Goal: Information Seeking & Learning: Learn about a topic

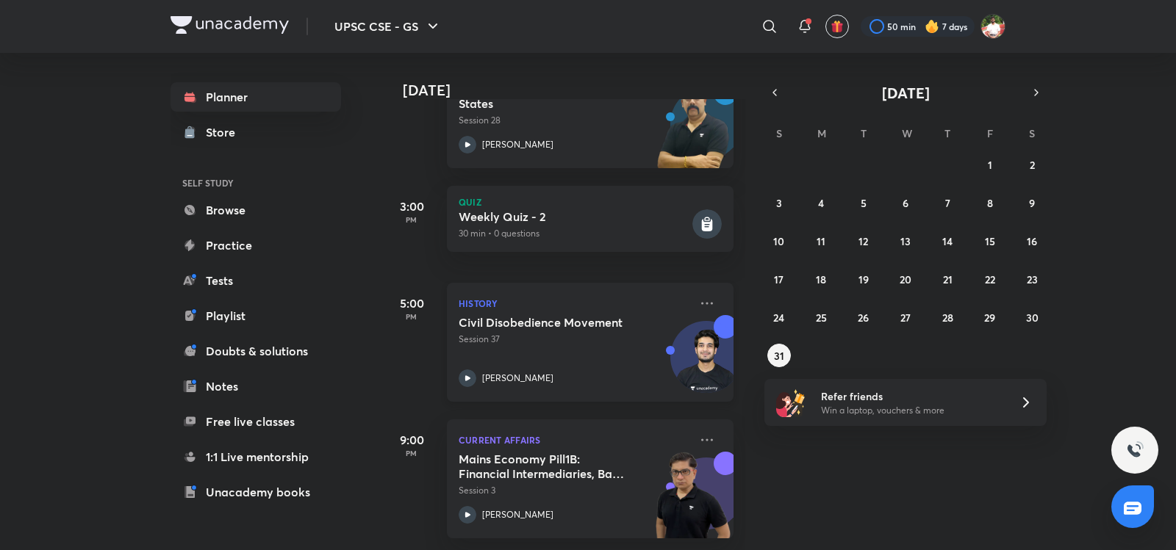
scroll to position [403, 0]
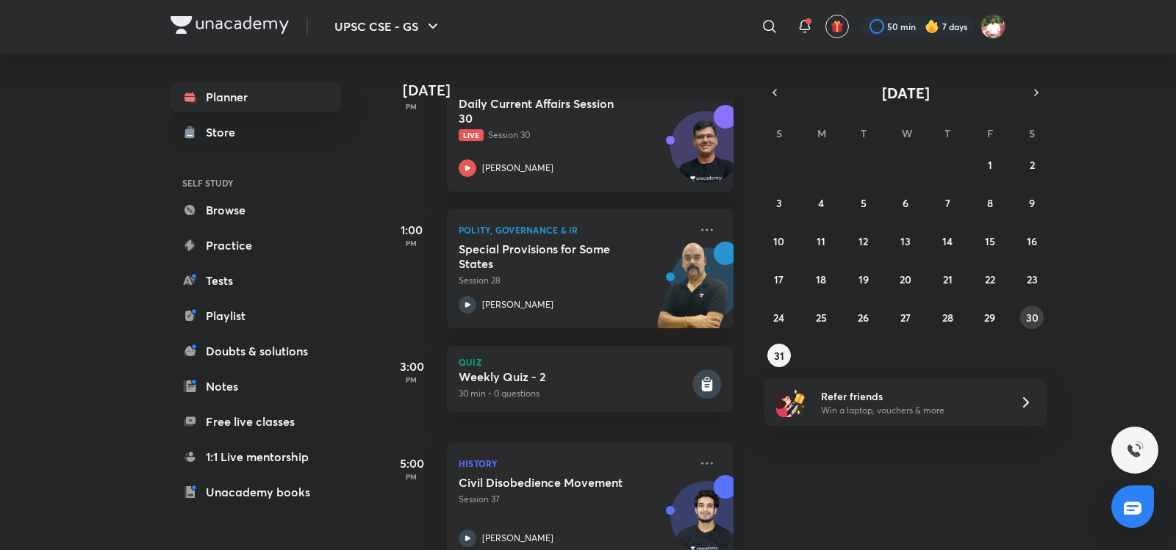
click at [1024, 320] on button "30" at bounding box center [1032, 318] width 24 height 24
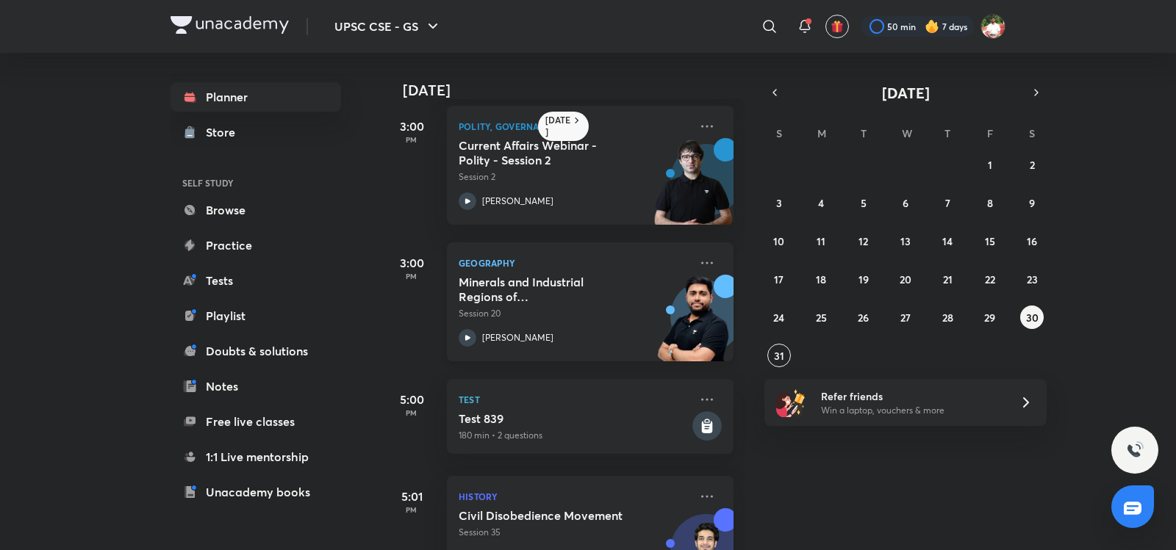
scroll to position [686, 0]
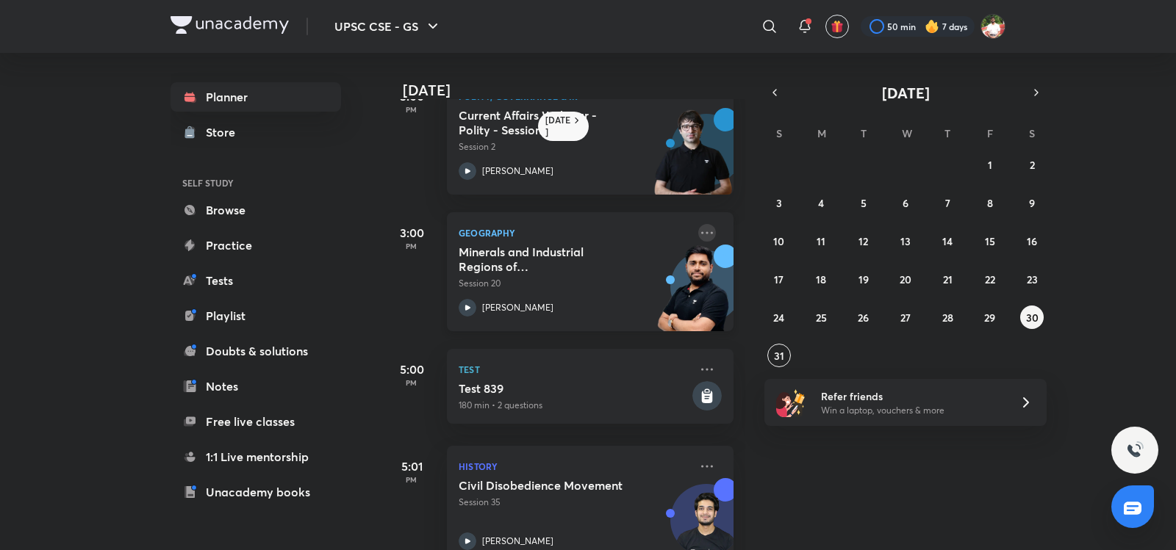
click at [698, 231] on icon at bounding box center [707, 233] width 18 height 18
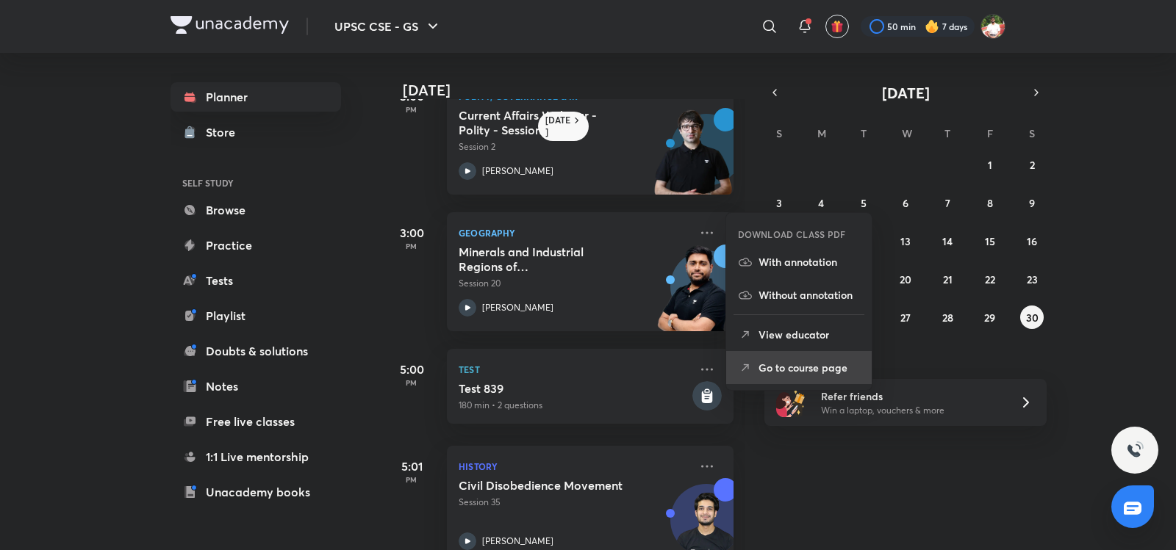
click at [796, 381] on li "Go to course page" at bounding box center [798, 367] width 145 height 33
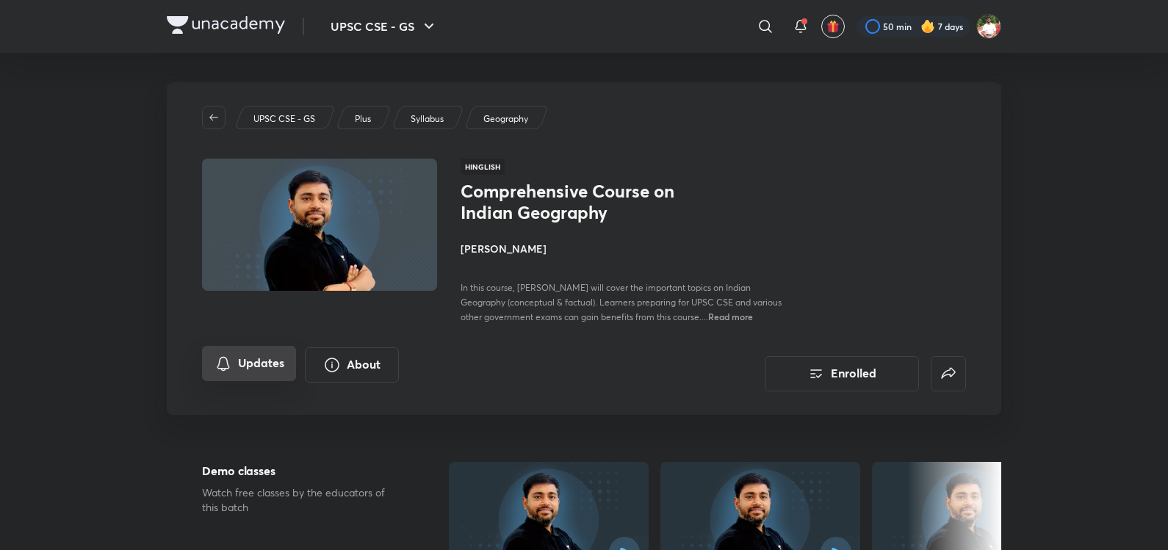
click at [257, 360] on button "Updates" at bounding box center [249, 363] width 94 height 35
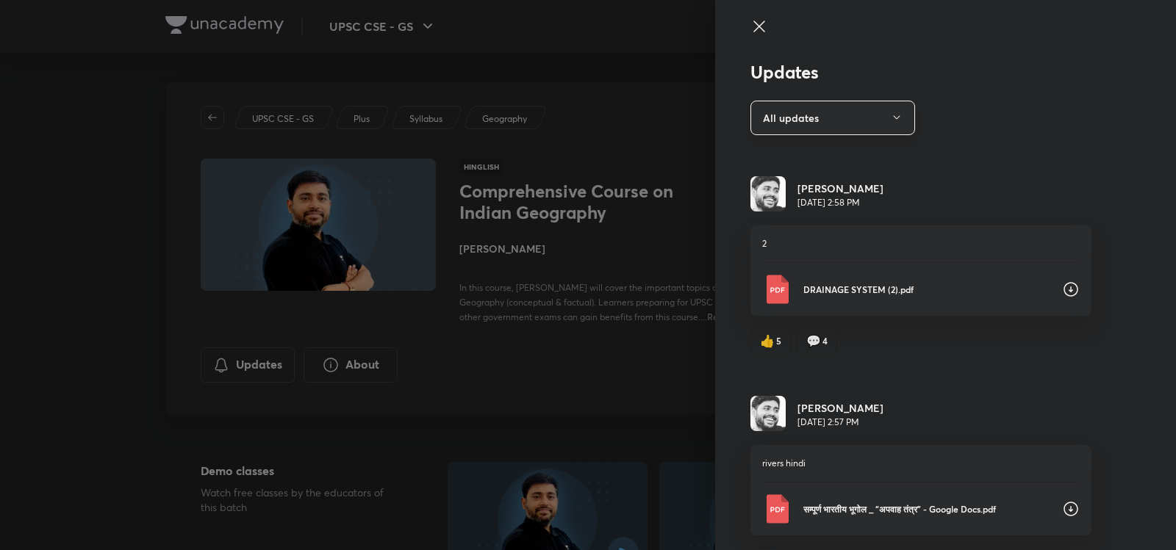
click at [872, 112] on button "All updates" at bounding box center [832, 118] width 165 height 35
click at [796, 240] on span "Attachments" at bounding box center [825, 244] width 152 height 15
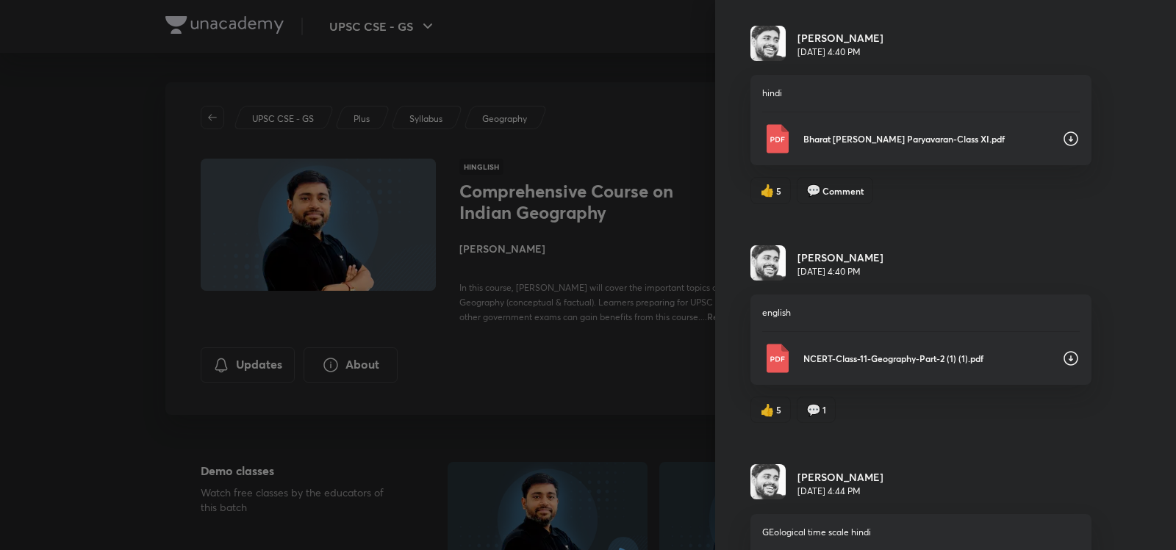
scroll to position [1200, 0]
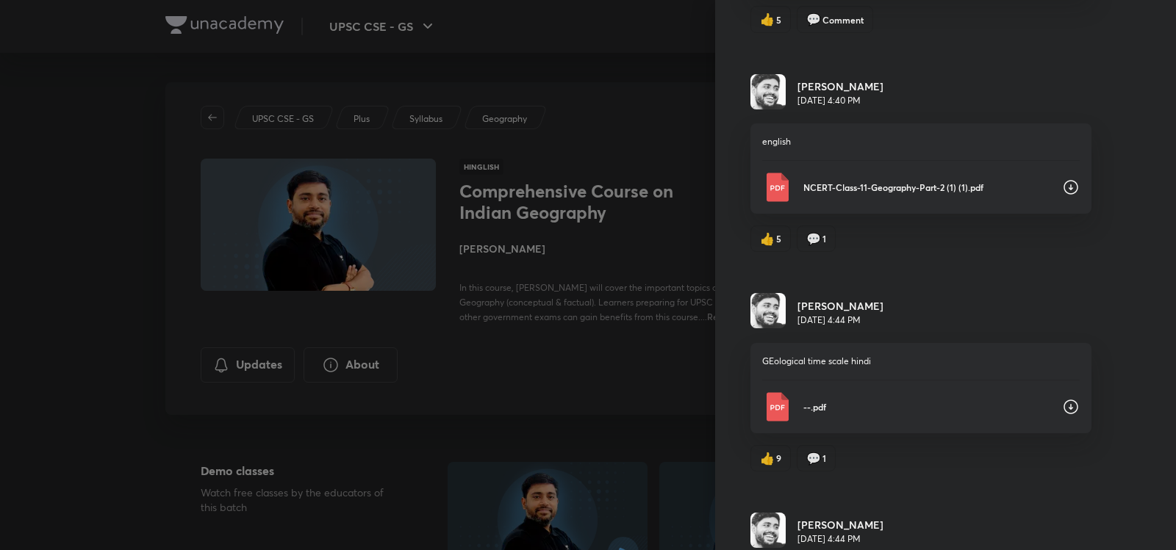
click at [868, 185] on p "NCERT-Class-11-Geography-Part-2 (1) (1).pdf" at bounding box center [926, 187] width 247 height 13
